Goal: Check status: Check status

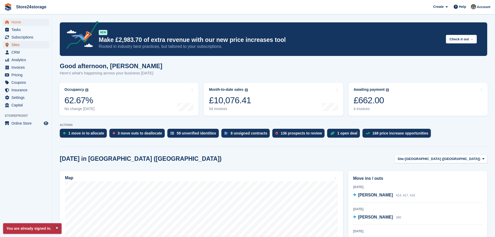
click at [23, 43] on span "Sites" at bounding box center [26, 44] width 31 height 7
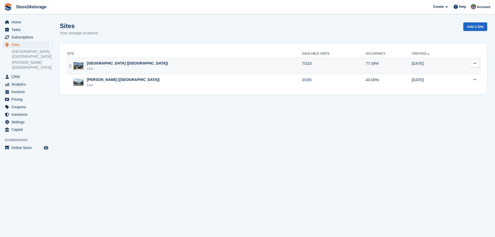
click at [243, 64] on div "Manston Airport (Kent) Live" at bounding box center [184, 66] width 235 height 11
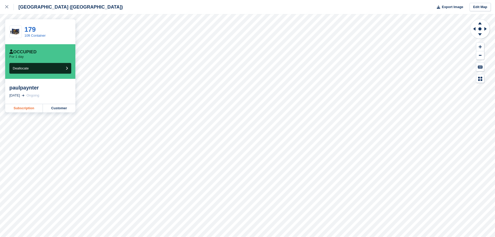
click at [24, 109] on link "Subscription" at bounding box center [24, 108] width 38 height 8
click at [25, 109] on link "Subscription" at bounding box center [24, 108] width 38 height 8
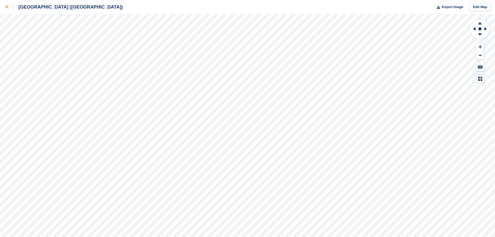
click at [6, 8] on icon at bounding box center [6, 6] width 3 height 3
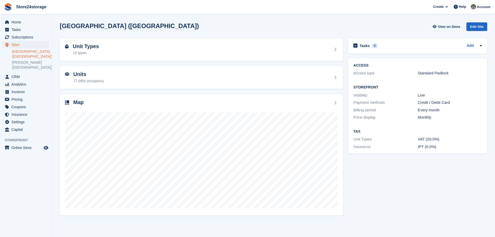
click at [28, 54] on link "[GEOGRAPHIC_DATA] ([GEOGRAPHIC_DATA])" at bounding box center [30, 54] width 37 height 10
click at [25, 63] on link "[PERSON_NAME] ([GEOGRAPHIC_DATA])" at bounding box center [30, 65] width 37 height 10
